Goal: Check status: Check status

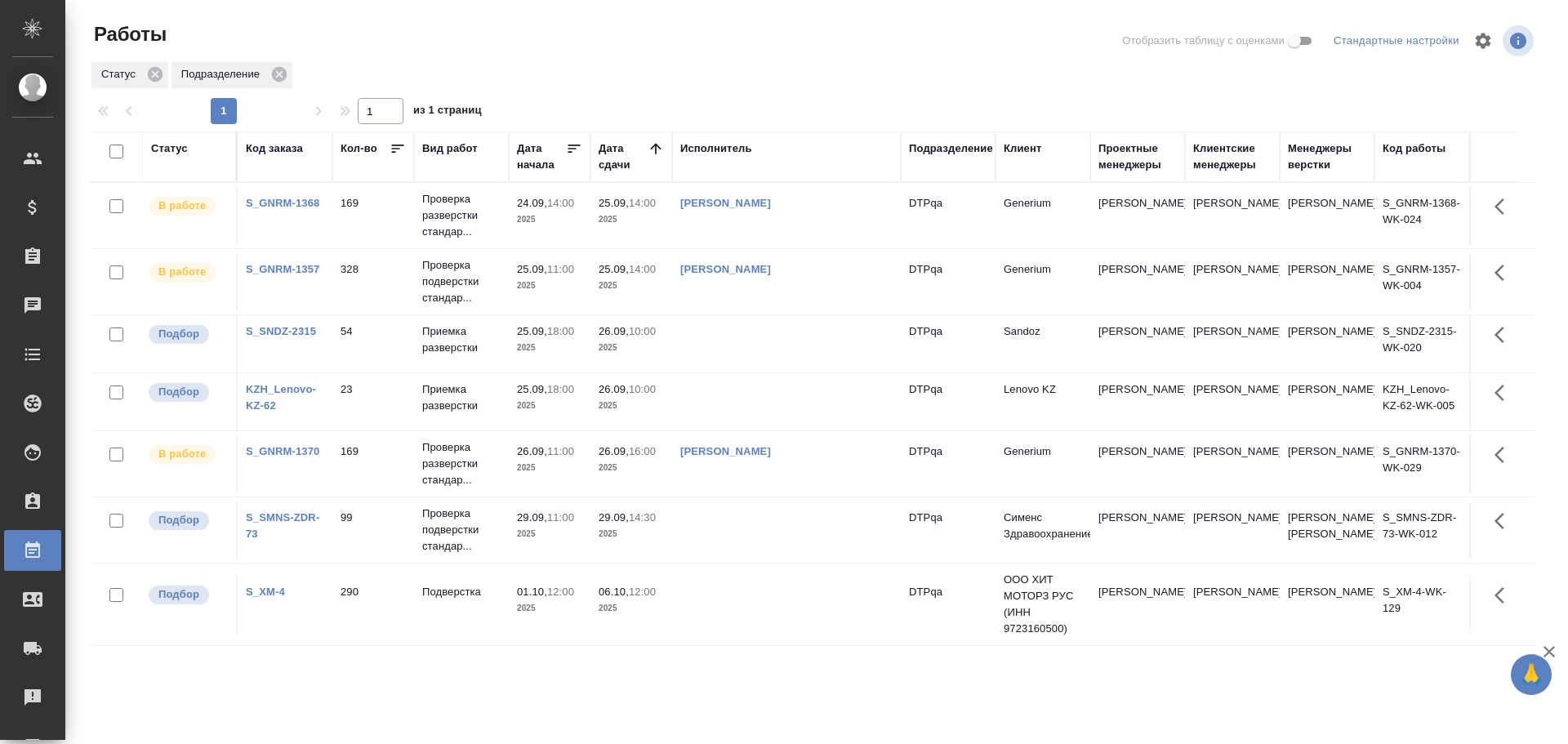
click at [164, 151] on div "Статус" at bounding box center [169, 148] width 37 height 16
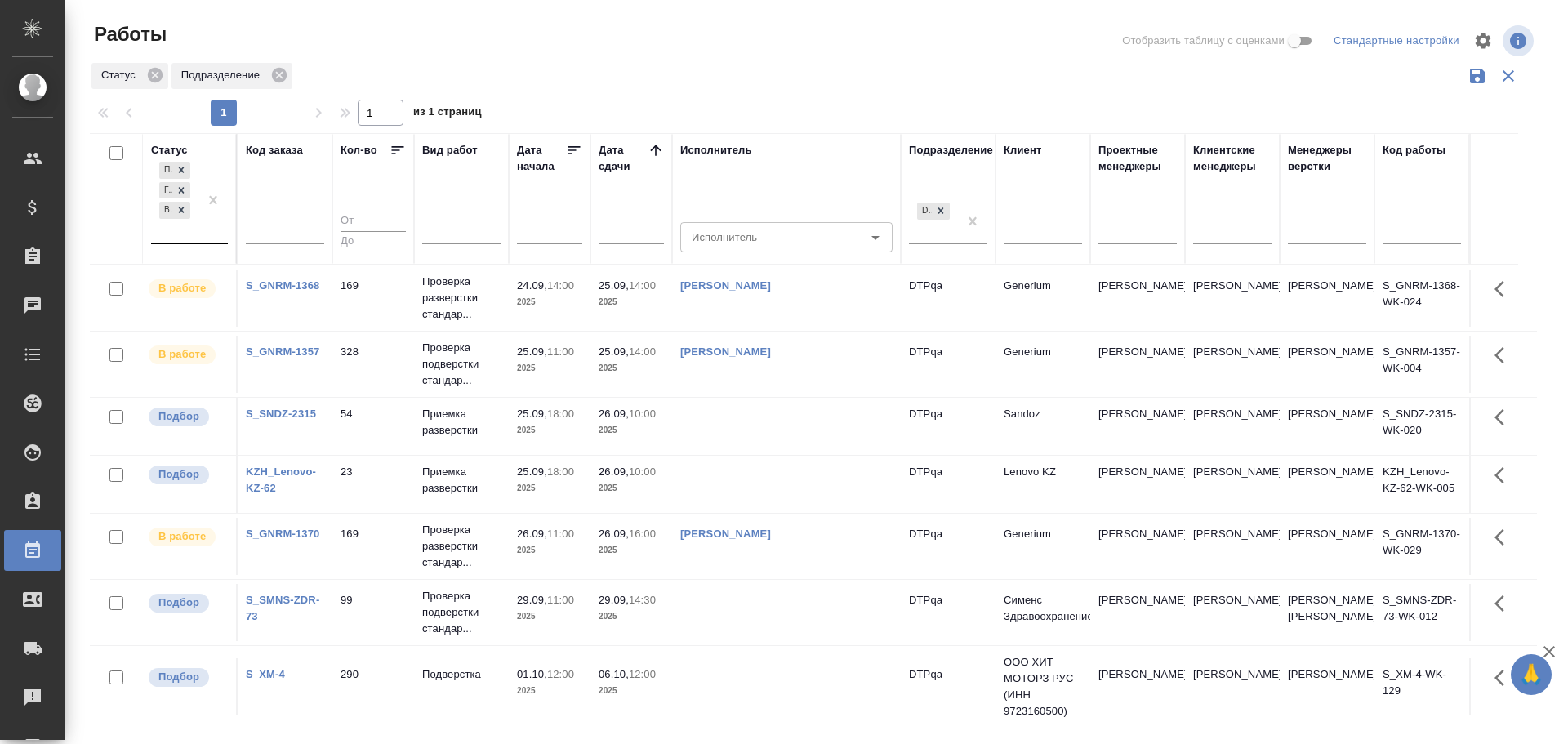
click at [170, 233] on div "Подбор Готов к работе В работе" at bounding box center [175, 200] width 48 height 84
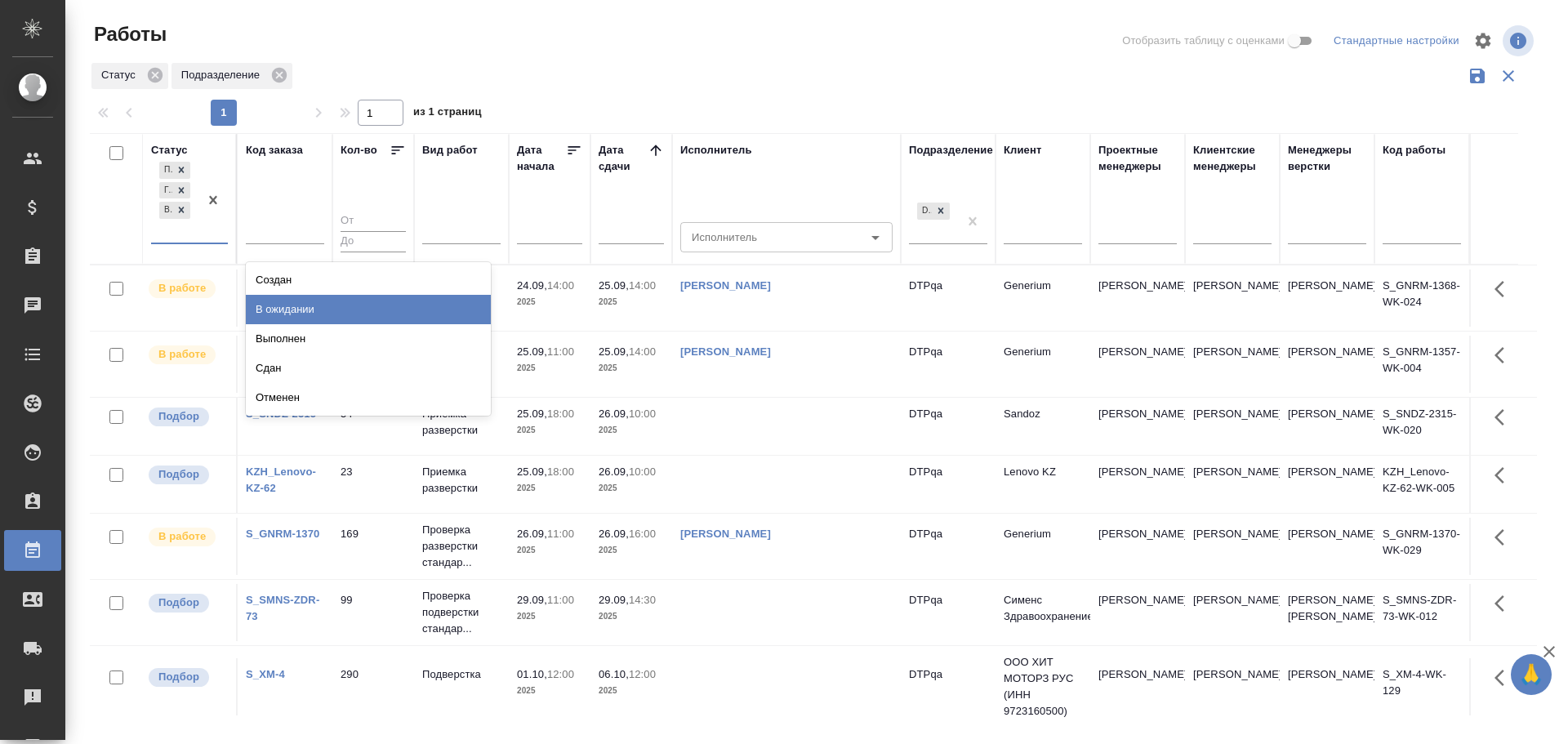
drag, startPoint x: 277, startPoint y: 298, endPoint x: 288, endPoint y: 303, distance: 12.1
click at [278, 298] on div "В ожидании" at bounding box center [368, 310] width 245 height 30
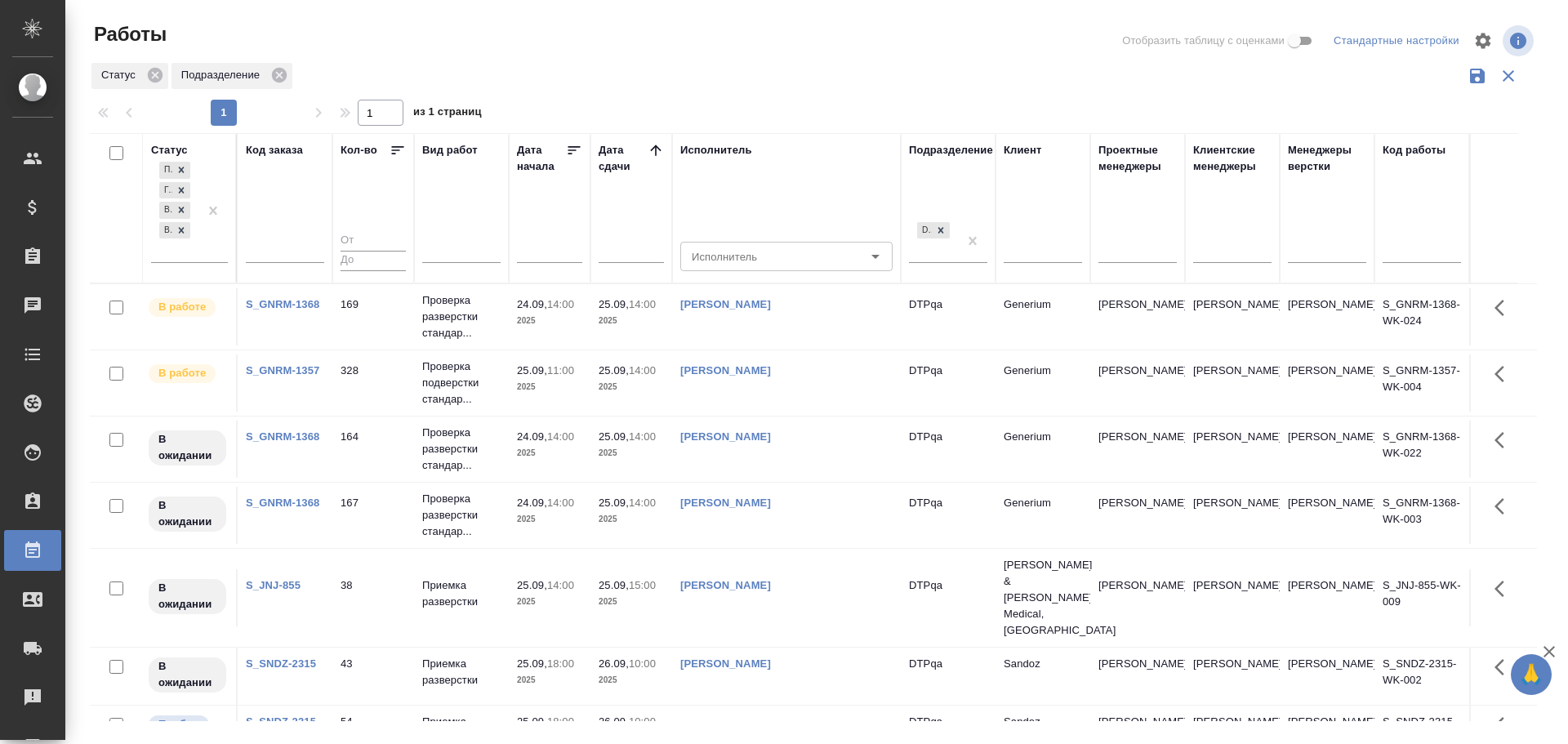
click at [831, 588] on td "[PERSON_NAME]" at bounding box center [786, 598] width 229 height 57
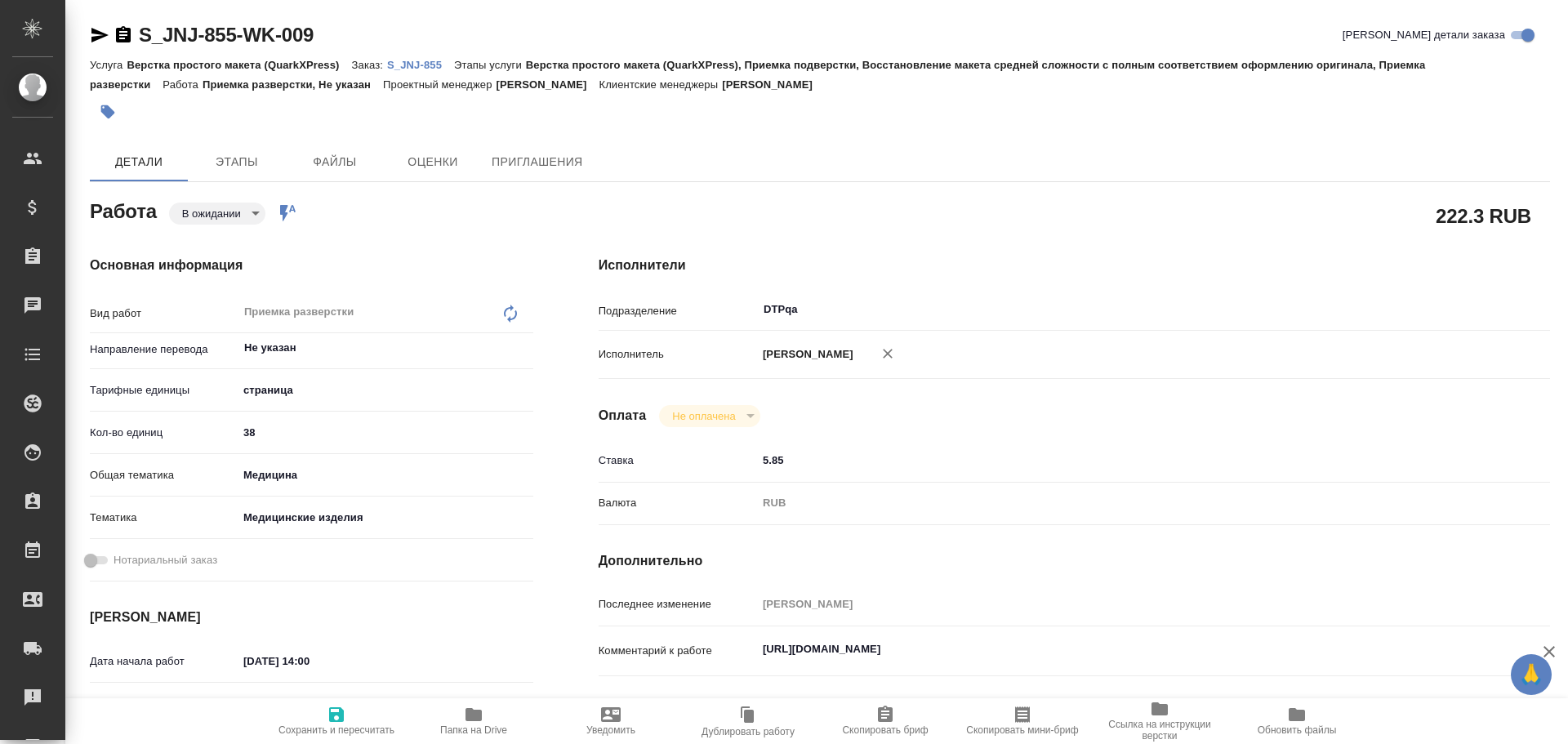
type textarea "x"
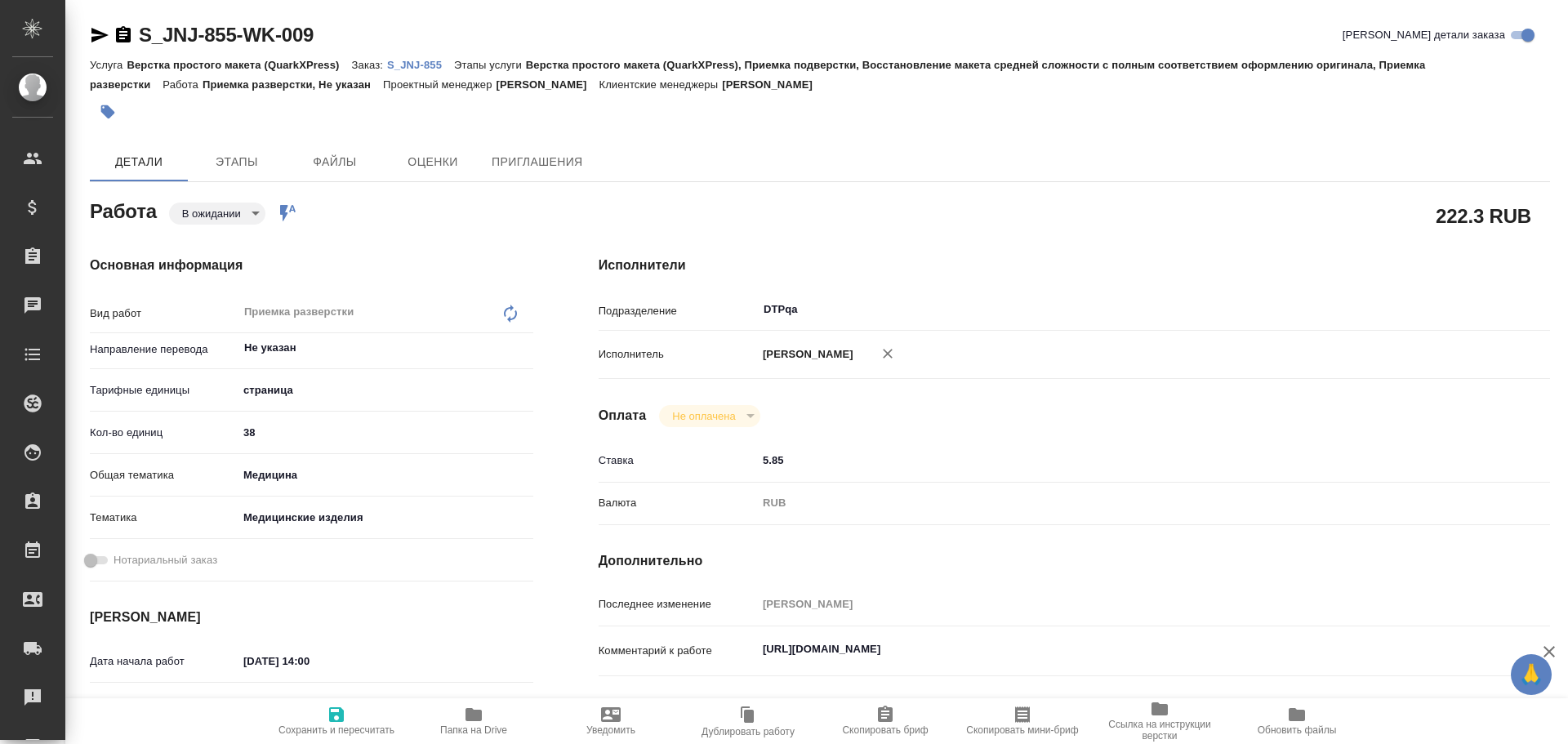
type textarea "x"
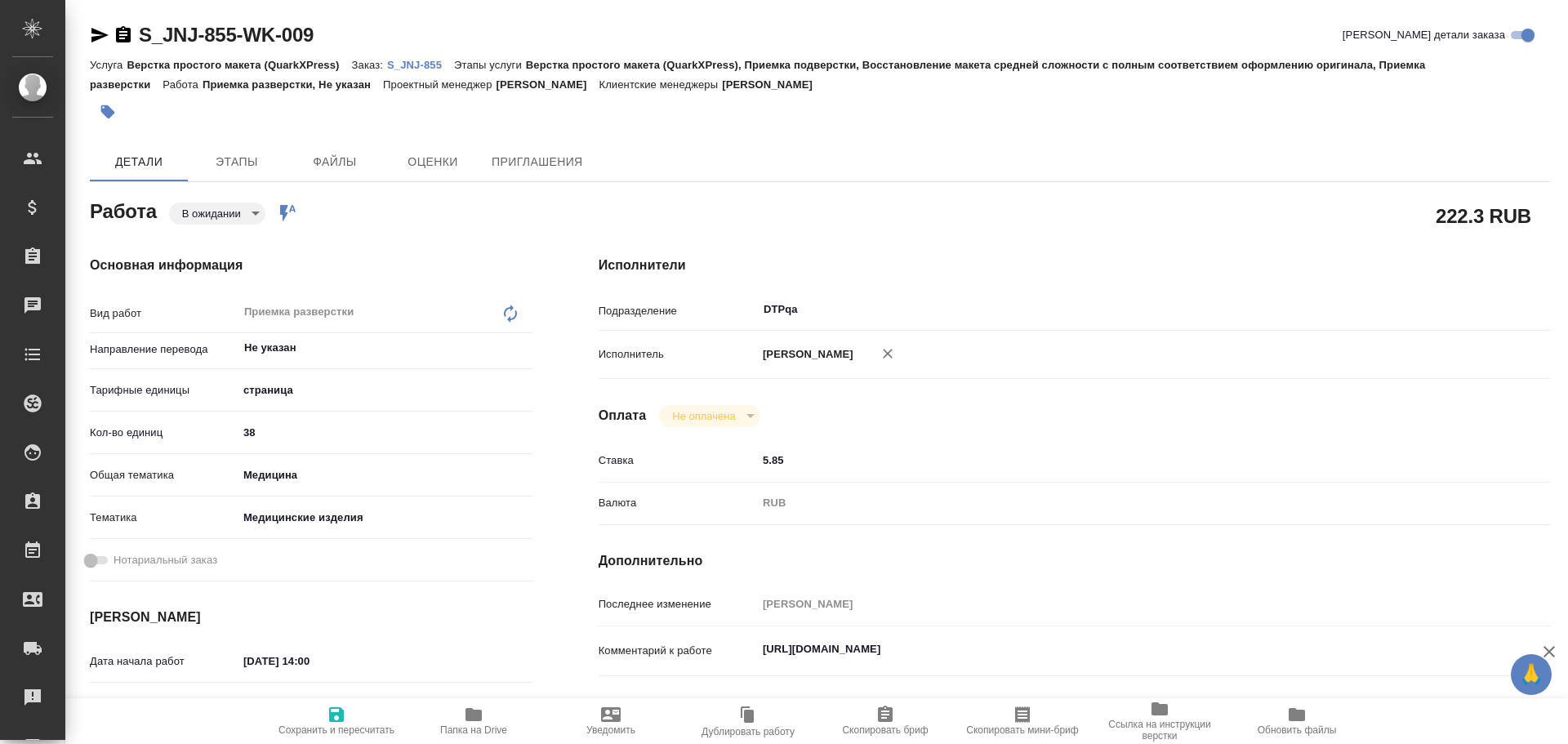
click at [470, 728] on span "Папка на Drive" at bounding box center [473, 730] width 67 height 11
type textarea "x"
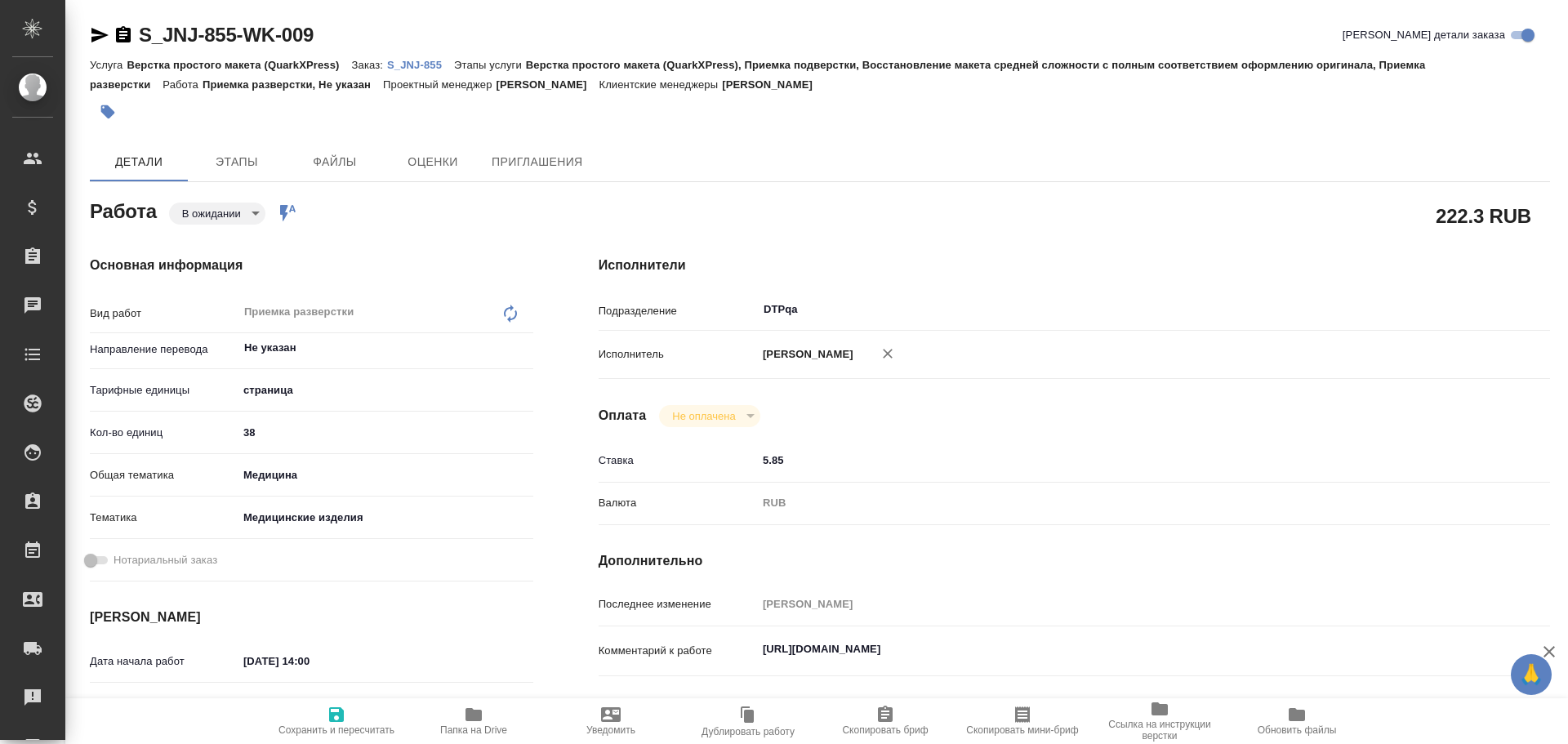
type textarea "x"
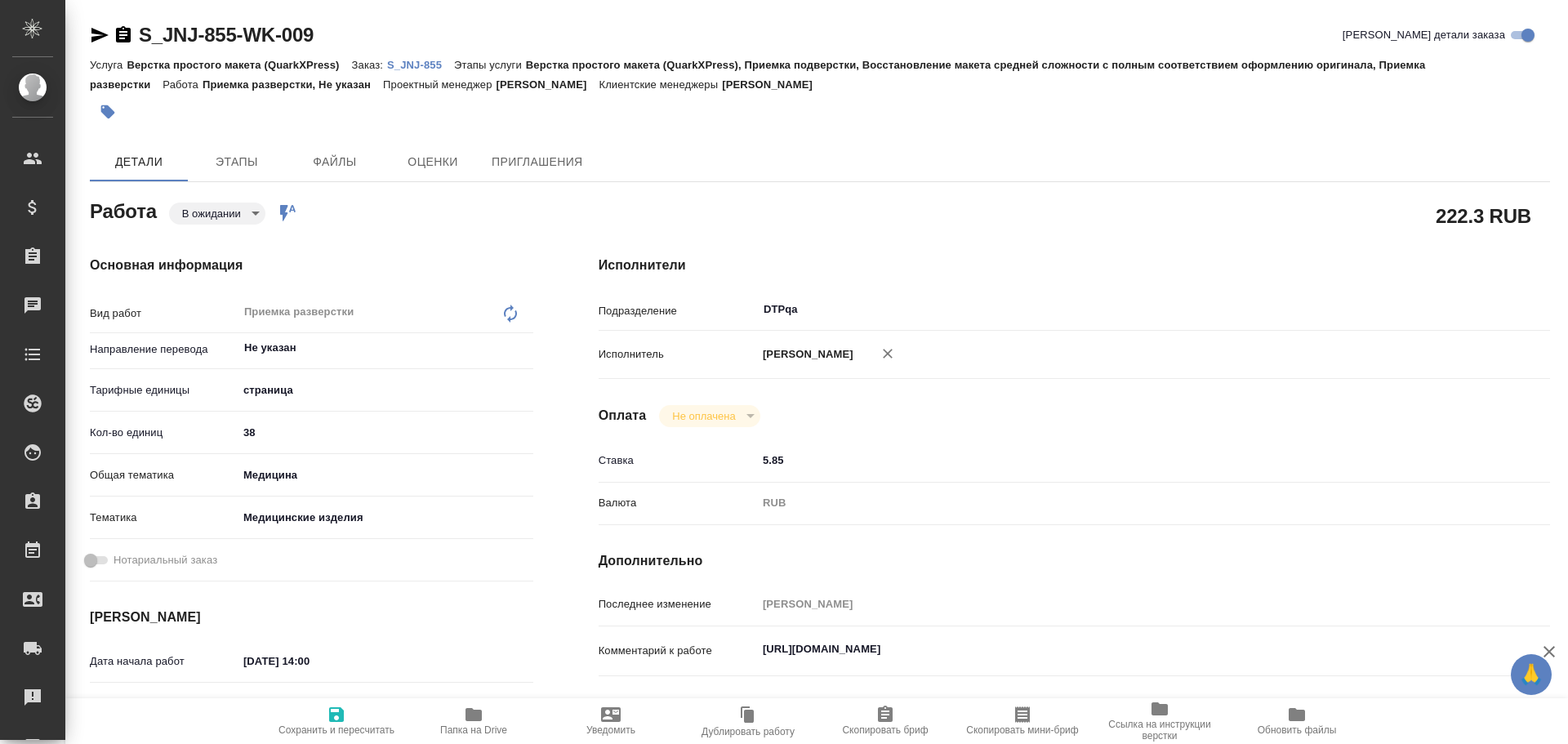
type textarea "x"
